Goal: Navigation & Orientation: Find specific page/section

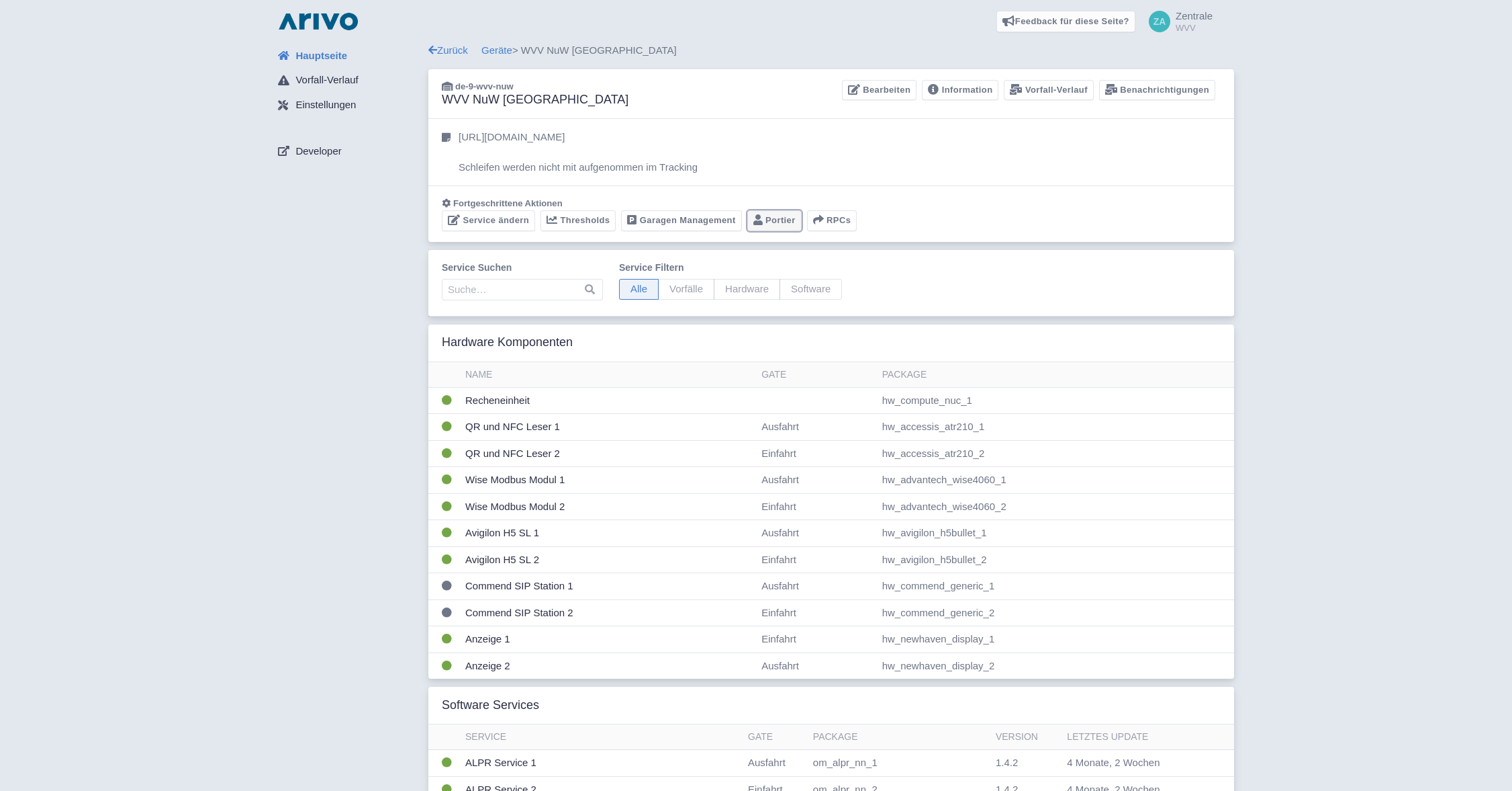
click at [780, 222] on link "Portier" at bounding box center [774, 220] width 54 height 20
click at [661, 218] on link "Garagen Management" at bounding box center [681, 220] width 120 height 20
click at [1188, 21] on span "Zentrale" at bounding box center [1194, 16] width 37 height 11
click at [1142, 121] on link "Abmelden" at bounding box center [1147, 123] width 131 height 20
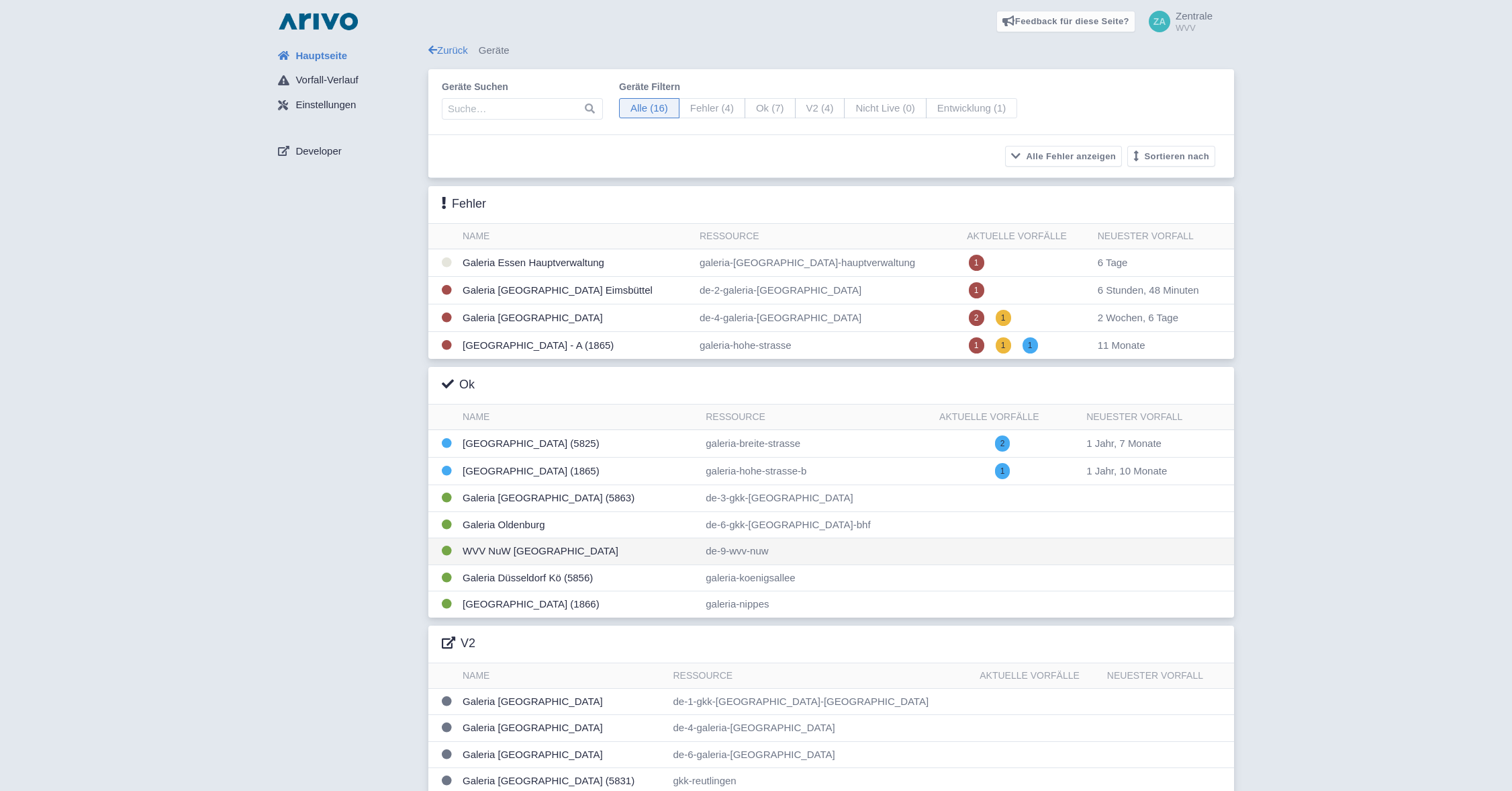
click at [527, 550] on td "WVV NuW [GEOGRAPHIC_DATA]" at bounding box center [579, 551] width 243 height 27
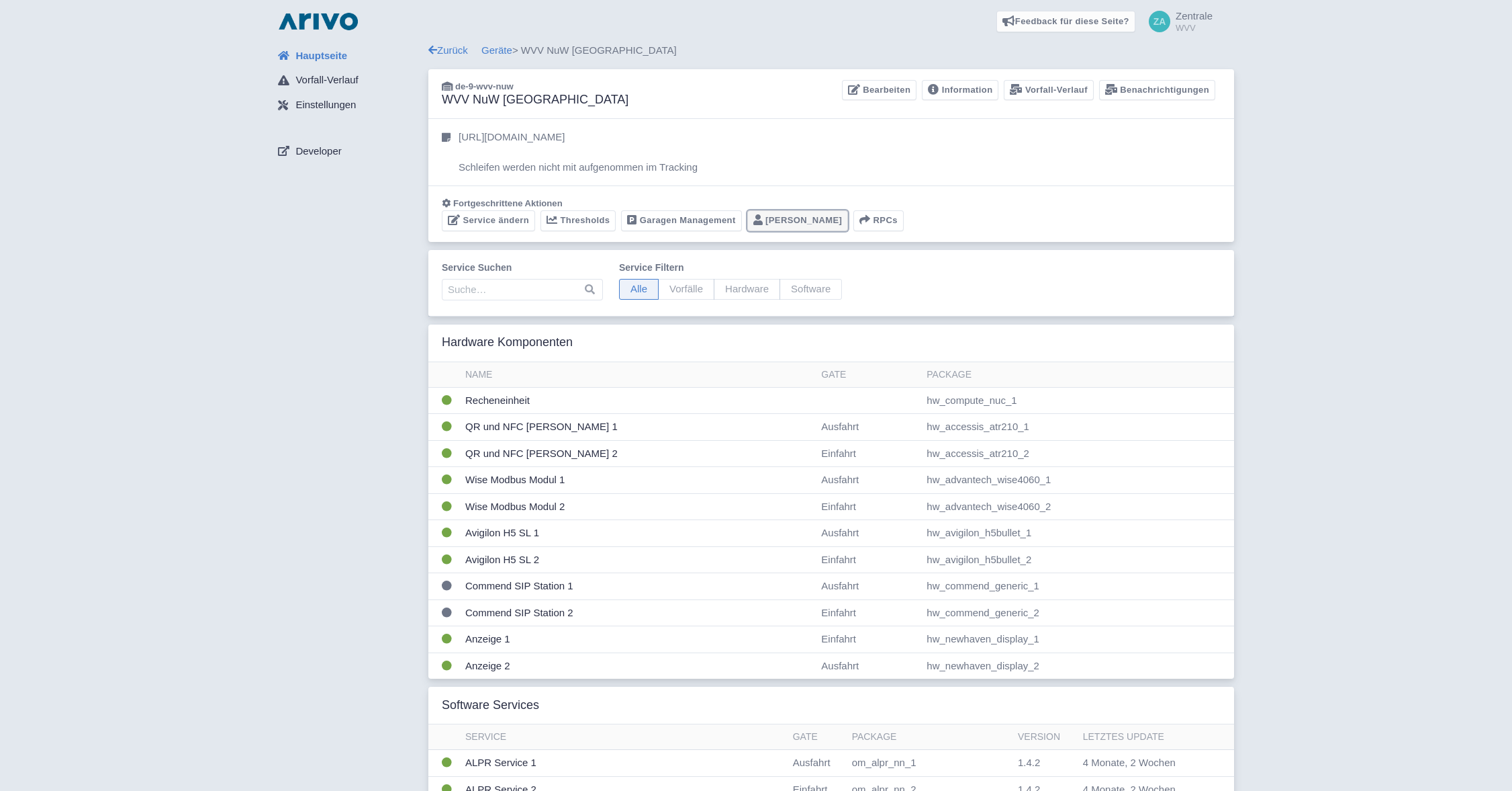
click at [769, 220] on link "Portier" at bounding box center [798, 220] width 102 height 20
click at [671, 220] on link "Garagen Management" at bounding box center [681, 220] width 120 height 20
click at [226, 361] on div "Hauptseite Vorfall-Verlauf Einstellungen Developer Zurück Geräte > WVV NuW Rege…" at bounding box center [756, 785] width 1491 height 1484
click at [1191, 16] on span "Zentrale" at bounding box center [1194, 16] width 37 height 11
click at [1143, 124] on link "Abmelden" at bounding box center [1147, 123] width 131 height 20
